Goal: Information Seeking & Learning: Learn about a topic

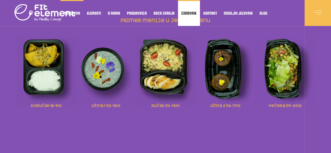
click at [192, 13] on span "Cenovnik" at bounding box center [188, 13] width 15 height 3
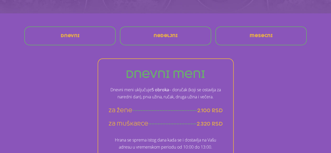
scroll to position [105, 0]
click at [255, 41] on link "mesecni" at bounding box center [260, 35] width 31 height 13
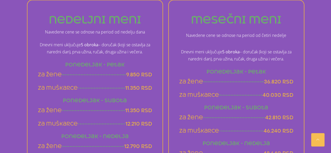
scroll to position [310, 0]
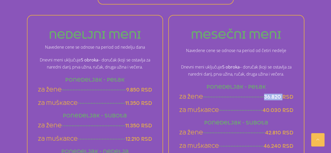
drag, startPoint x: 264, startPoint y: 97, endPoint x: 282, endPoint y: 97, distance: 18.0
click at [282, 97] on span "36.820 rsd" at bounding box center [278, 97] width 29 height 7
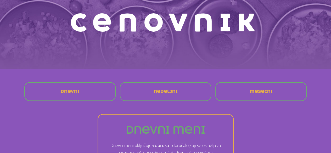
scroll to position [0, 0]
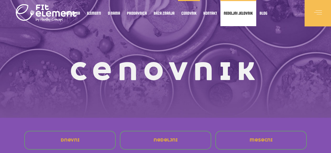
click at [232, 16] on link "Nedeljni jelovnik" at bounding box center [238, 13] width 36 height 26
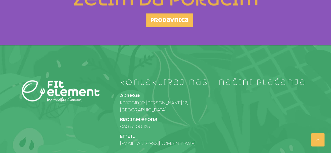
scroll to position [421, 0]
